Goal: Task Accomplishment & Management: Use online tool/utility

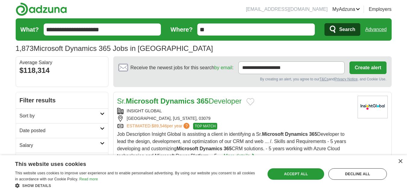
click at [219, 30] on input "**" at bounding box center [256, 30] width 118 height 12
drag, startPoint x: 214, startPoint y: 31, endPoint x: 197, endPoint y: 34, distance: 16.6
click at [198, 32] on input "**" at bounding box center [256, 30] width 118 height 12
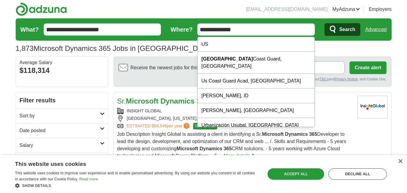
type input "**********"
click at [325, 23] on button "Search" at bounding box center [343, 29] width 36 height 13
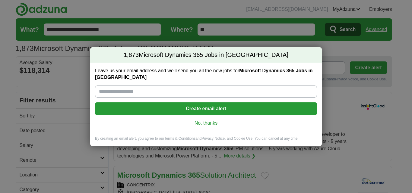
click at [192, 122] on link "No, thanks" at bounding box center [206, 123] width 212 height 7
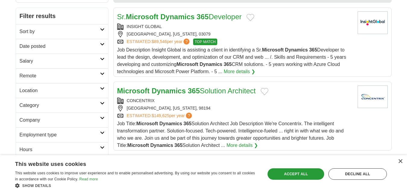
scroll to position [90, 0]
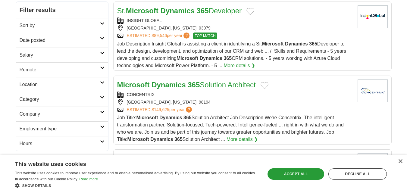
click at [99, 36] on link "Date posted" at bounding box center [62, 40] width 92 height 15
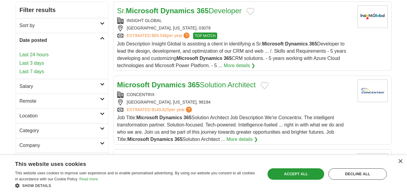
click at [44, 54] on link "Last 24 hours" at bounding box center [62, 54] width 85 height 7
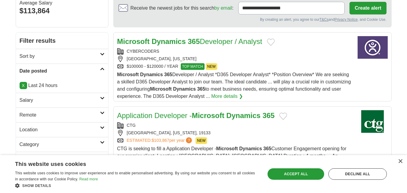
scroll to position [60, 0]
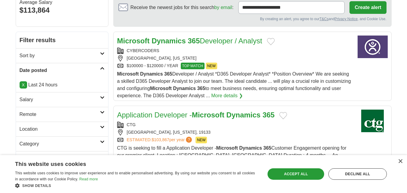
click at [100, 111] on icon at bounding box center [102, 112] width 5 height 3
click at [33, 128] on link "Remote jobs" at bounding box center [33, 128] width 27 height 5
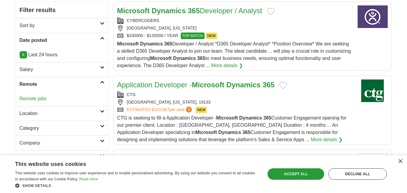
scroll to position [36, 0]
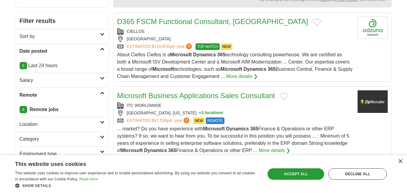
scroll to position [90, 0]
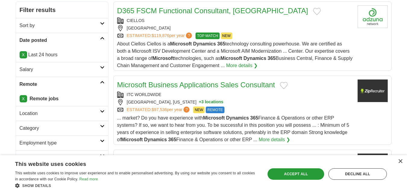
click at [104, 67] on icon at bounding box center [102, 67] width 5 height 3
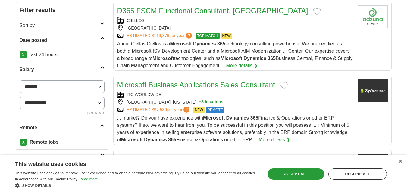
click at [104, 70] on link "Salary" at bounding box center [62, 69] width 92 height 15
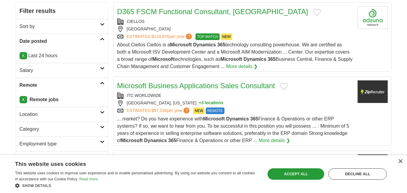
scroll to position [60, 0]
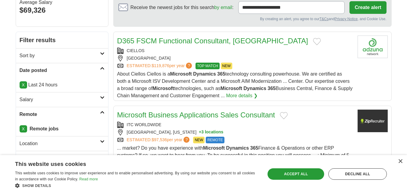
click at [101, 140] on icon at bounding box center [102, 141] width 5 height 3
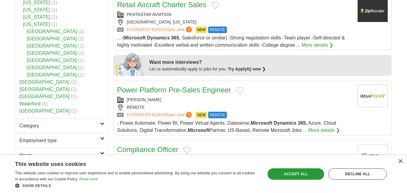
scroll to position [241, 0]
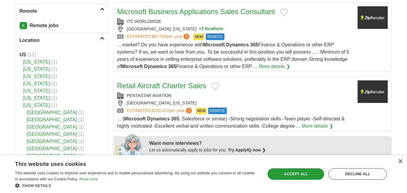
scroll to position [151, 0]
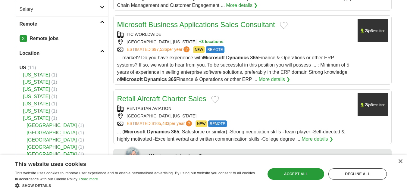
click at [100, 52] on icon at bounding box center [102, 51] width 5 height 3
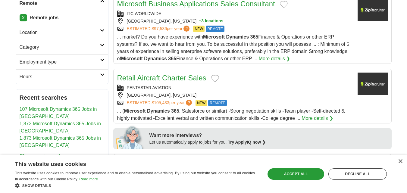
scroll to position [181, 0]
